Goal: Task Accomplishment & Management: Use online tool/utility

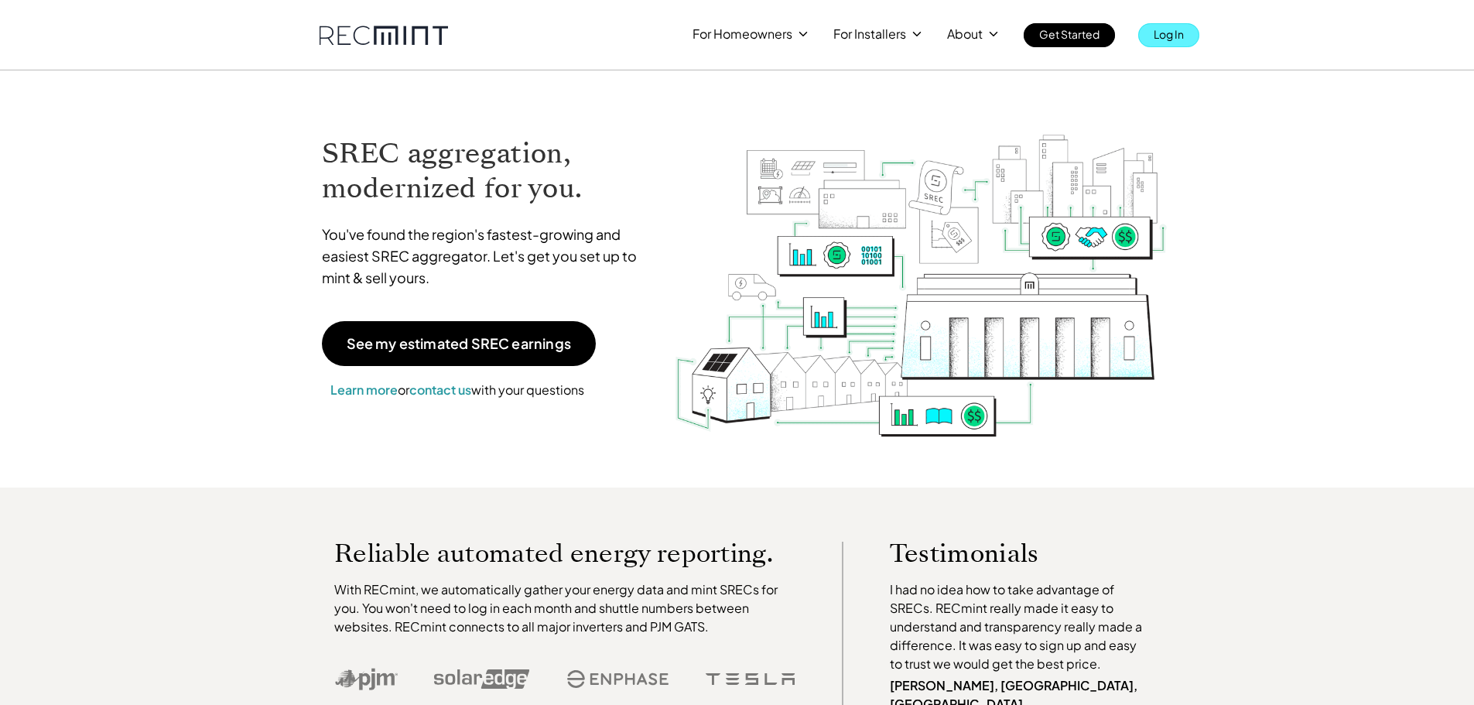
click at [1180, 31] on p "Log In" at bounding box center [1169, 34] width 30 height 22
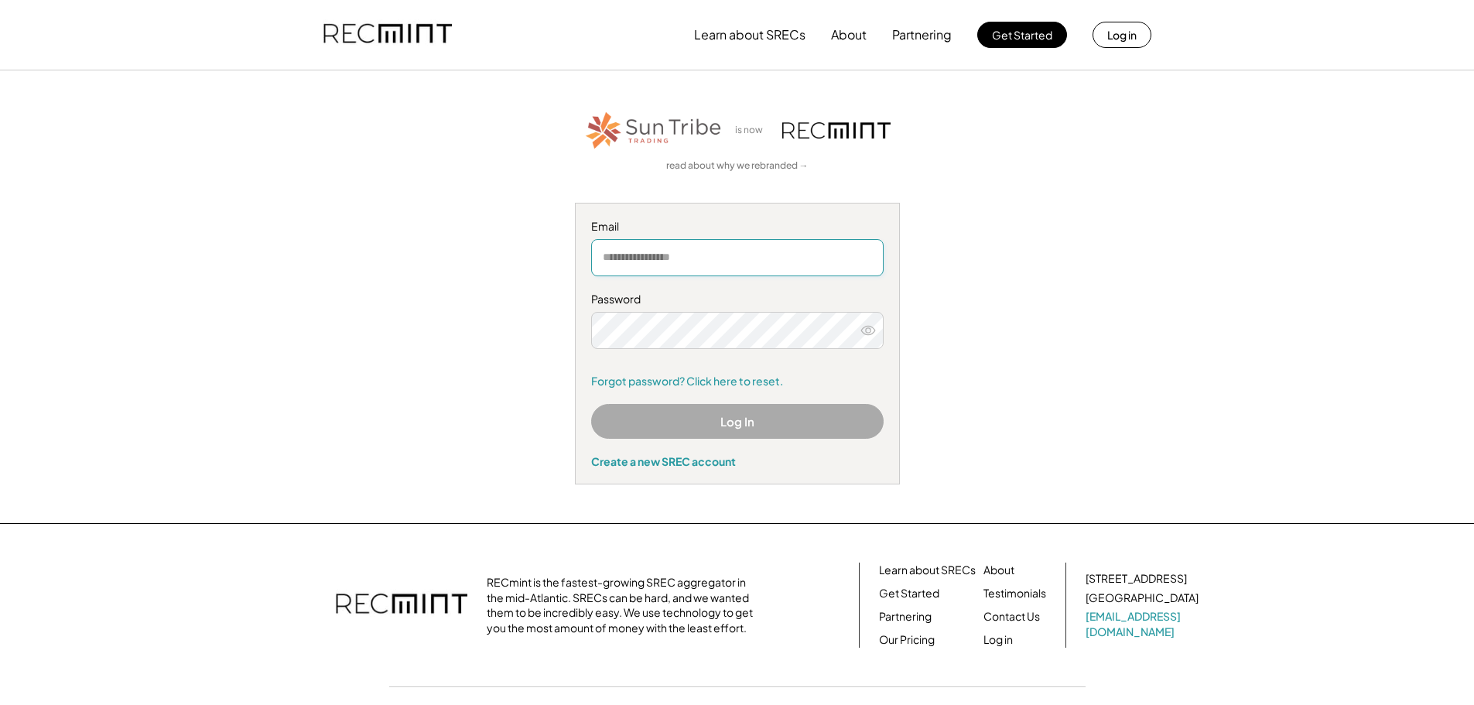
click at [651, 259] on input "email" at bounding box center [737, 257] width 293 height 37
type input "**********"
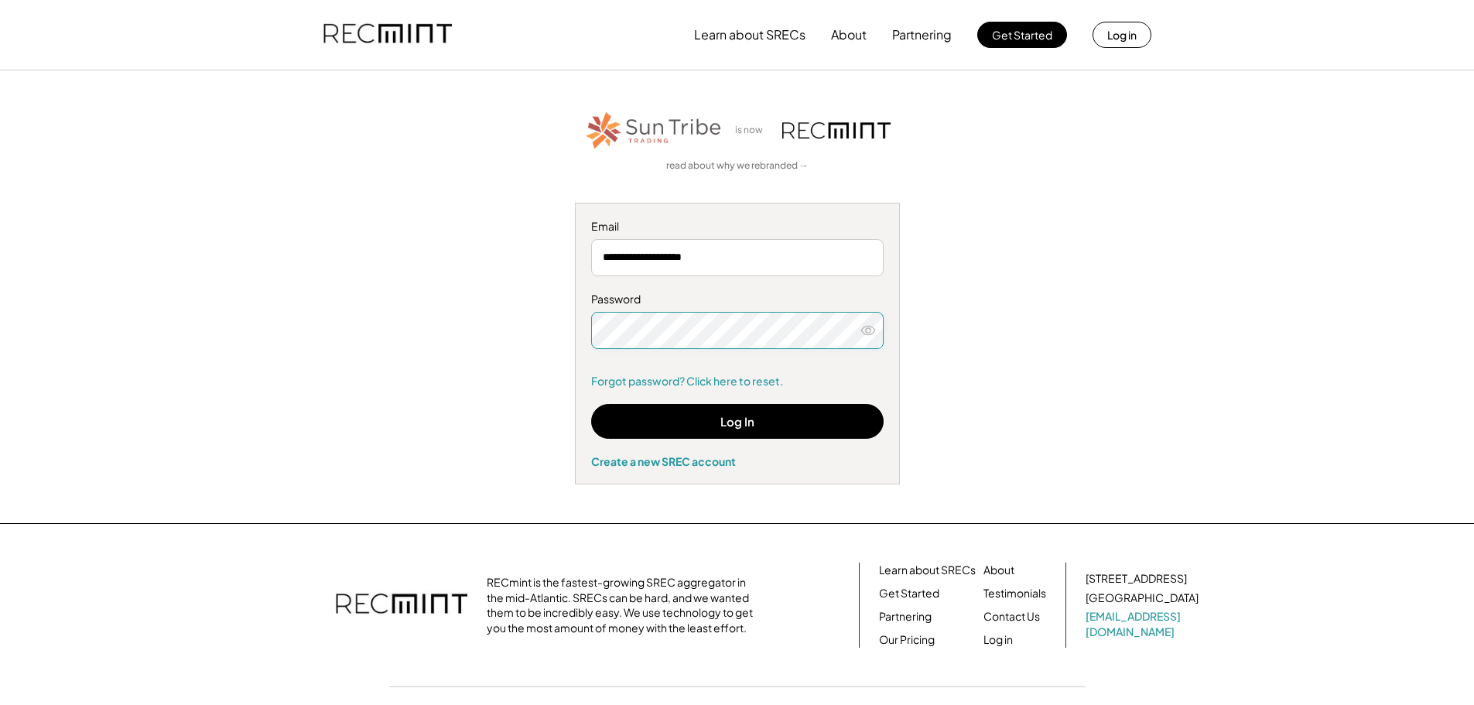
click at [875, 325] on icon at bounding box center [868, 330] width 15 height 15
drag, startPoint x: 873, startPoint y: 325, endPoint x: 867, endPoint y: 331, distance: 8.8
click at [873, 325] on icon at bounding box center [868, 330] width 15 height 15
click at [806, 413] on button "Log In" at bounding box center [737, 421] width 293 height 35
click at [875, 332] on icon at bounding box center [868, 330] width 15 height 15
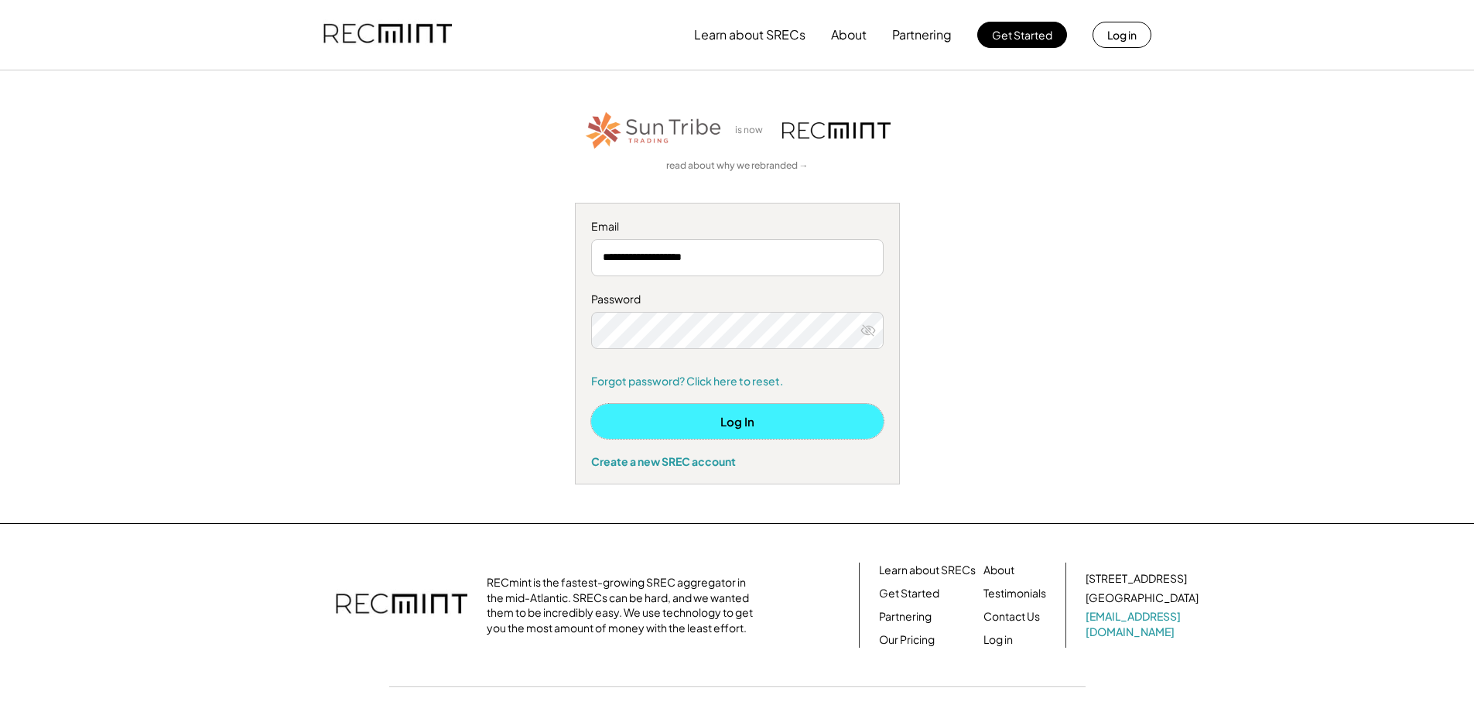
click at [800, 418] on button "Log In" at bounding box center [737, 421] width 293 height 35
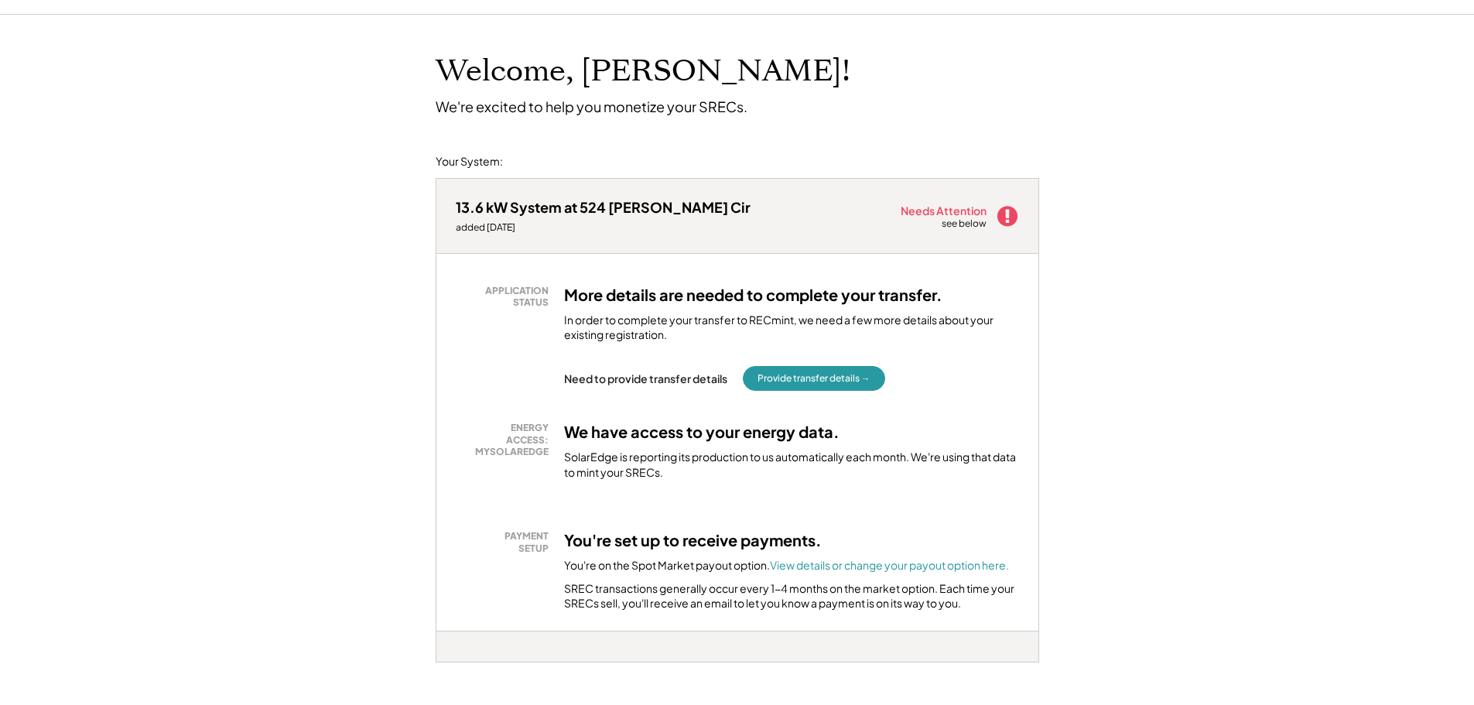
scroll to position [155, 0]
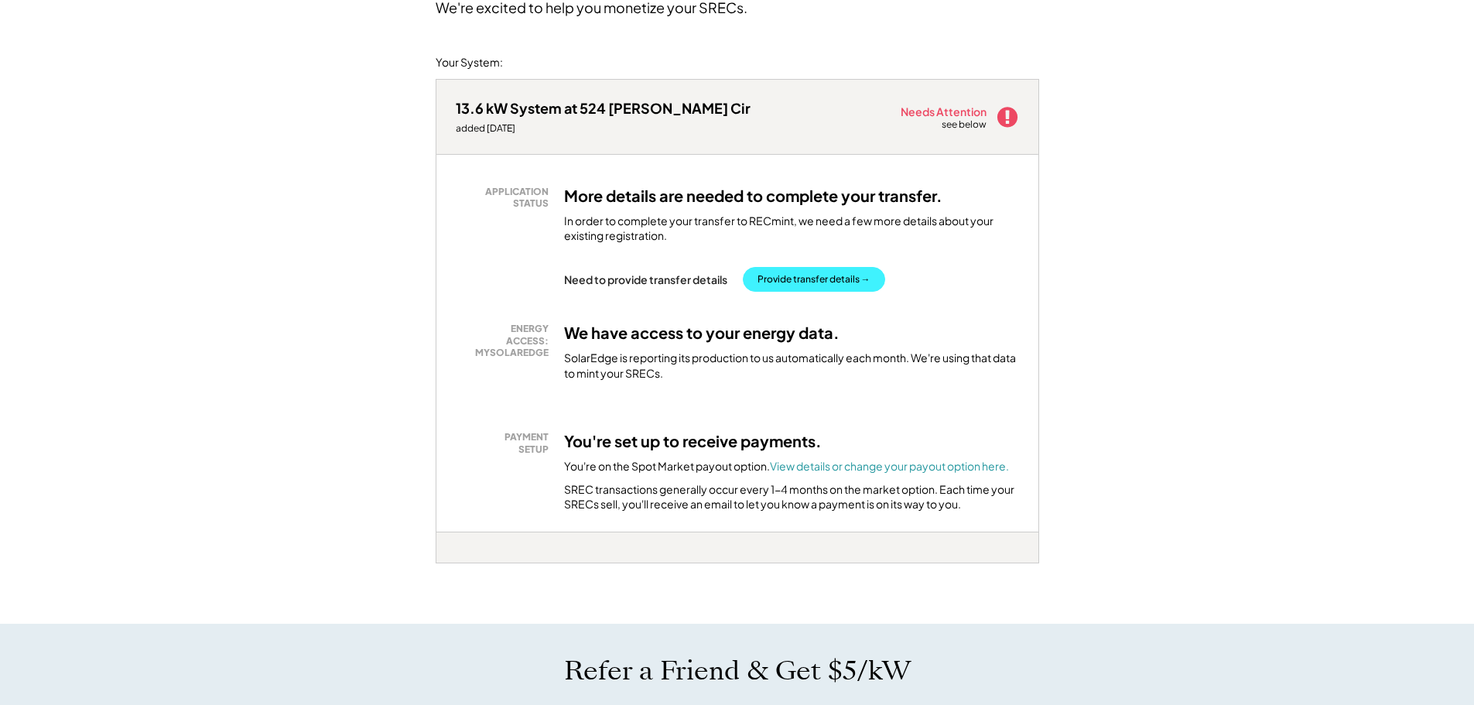
click at [800, 281] on button "Provide transfer details →" at bounding box center [814, 279] width 142 height 25
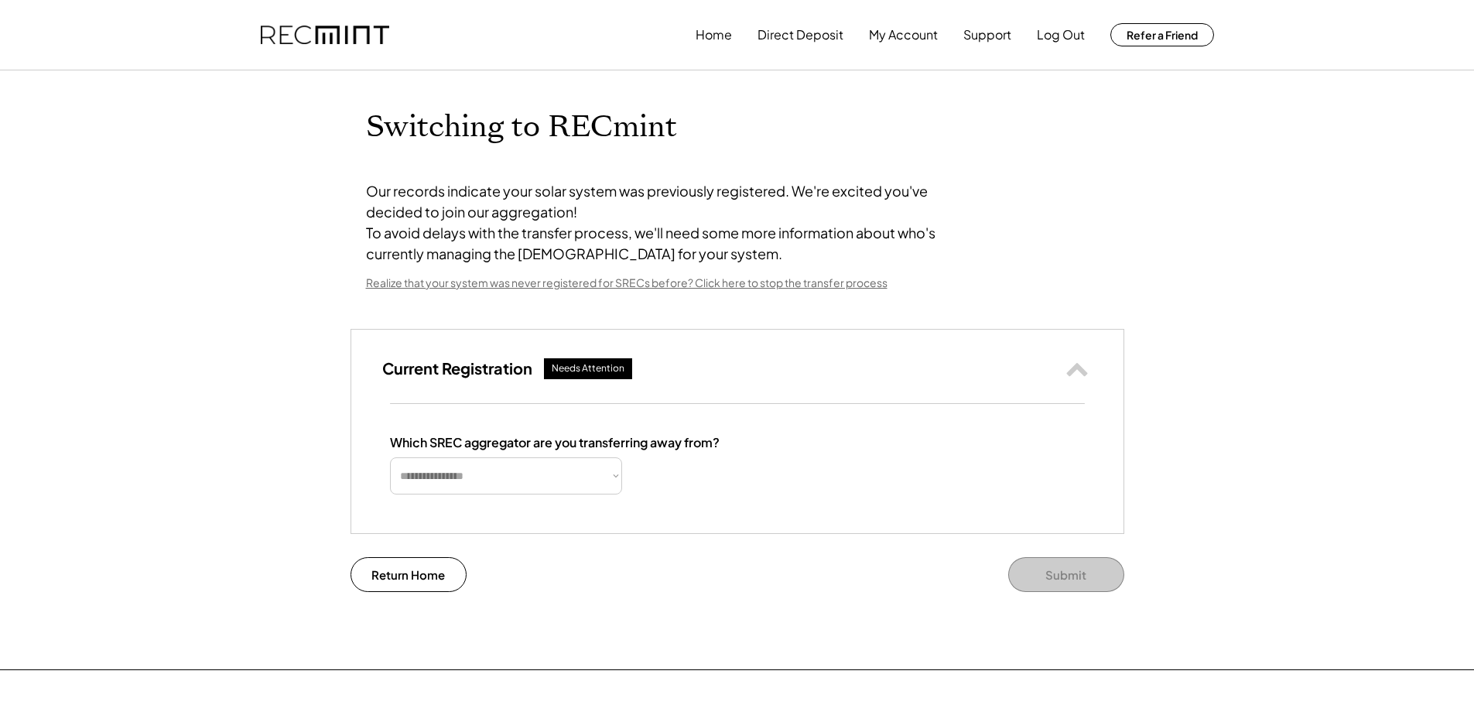
select select "**********"
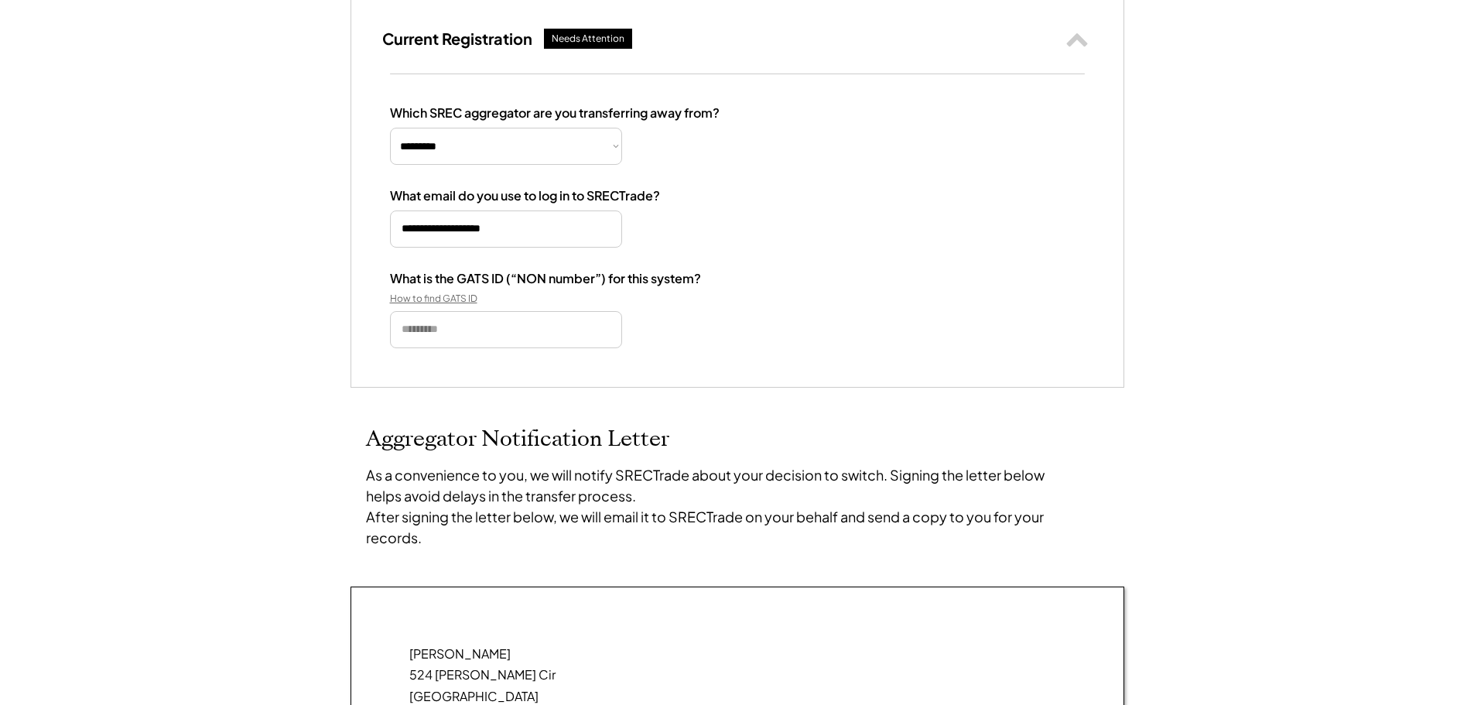
scroll to position [310, 0]
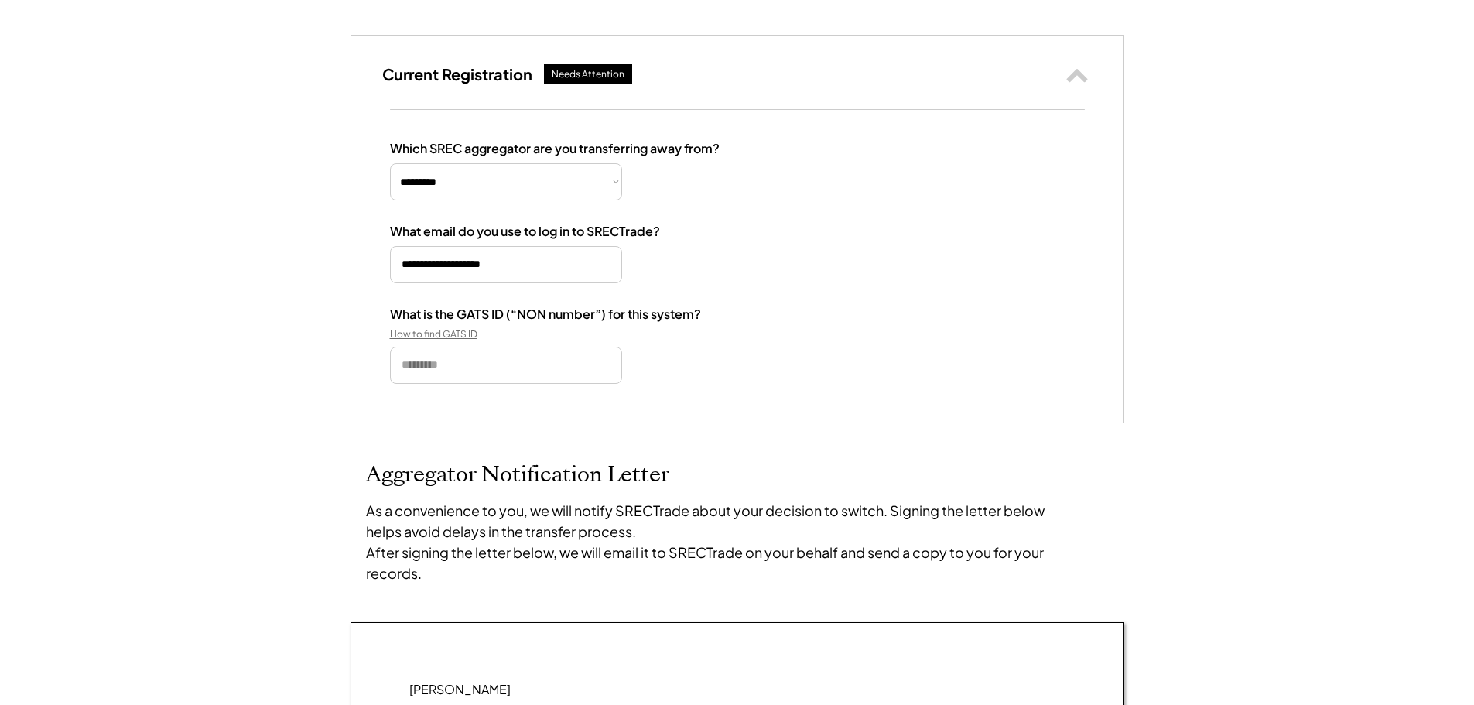
click at [445, 341] on div "How to find GATS ID" at bounding box center [467, 334] width 155 height 12
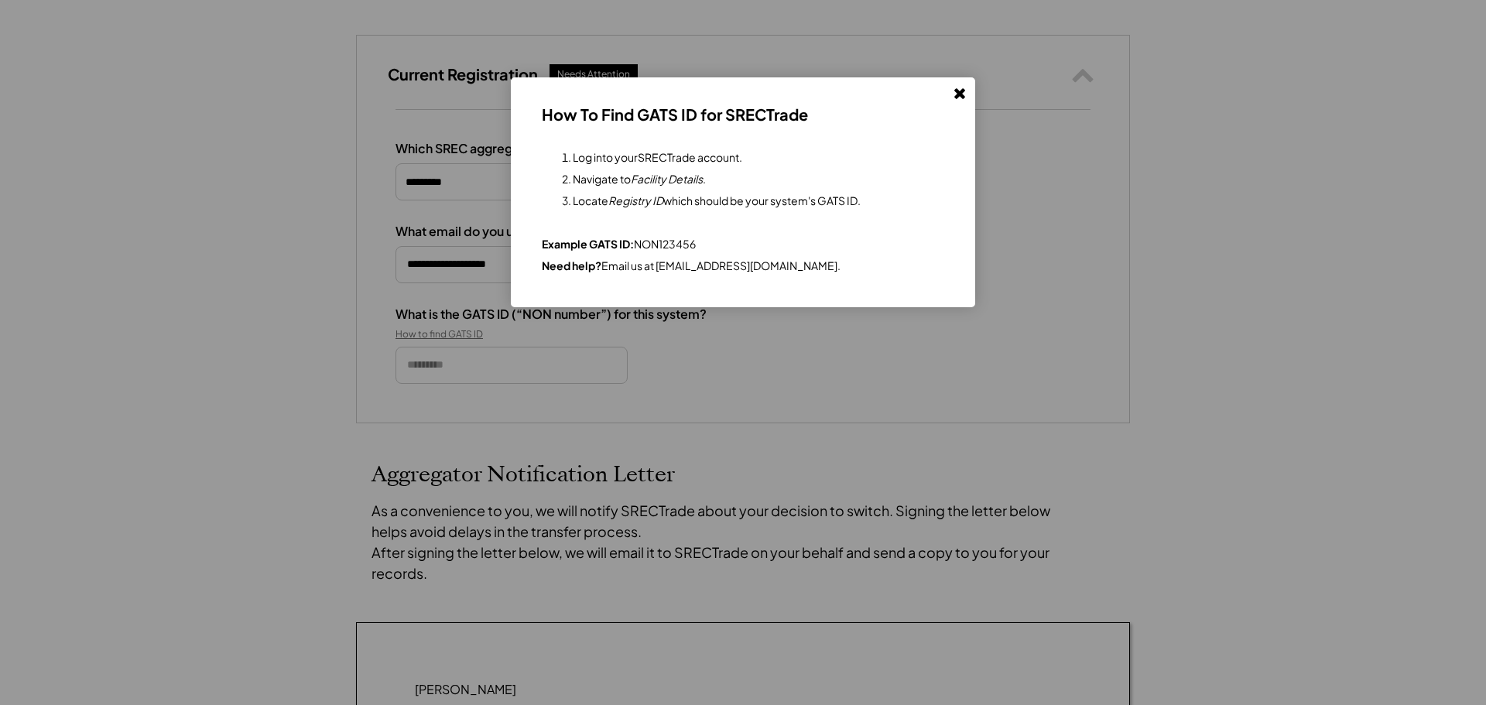
click at [960, 94] on use at bounding box center [959, 93] width 11 height 11
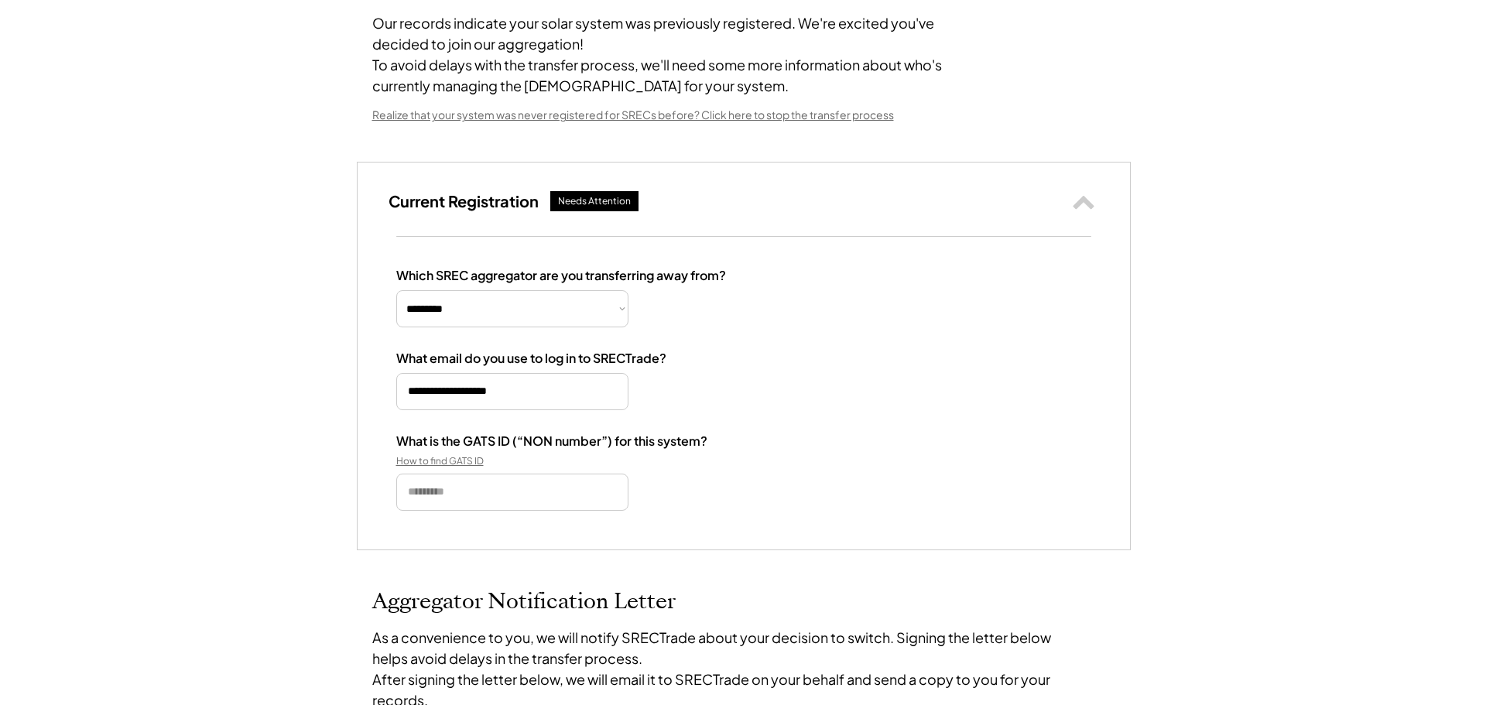
scroll to position [155, 0]
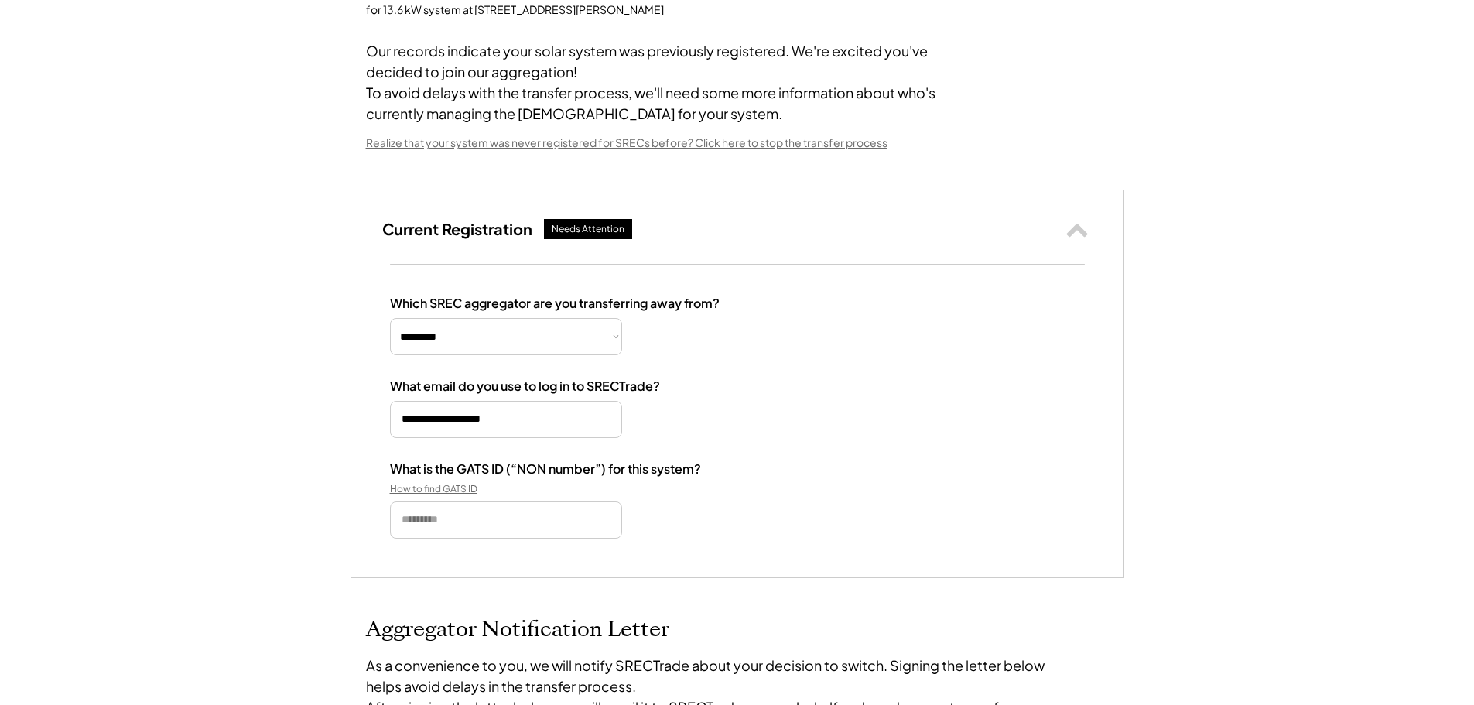
click at [481, 539] on input "input" at bounding box center [506, 520] width 232 height 37
click at [447, 495] on div "How to find GATS ID" at bounding box center [467, 489] width 155 height 12
